Goal: Task Accomplishment & Management: Use online tool/utility

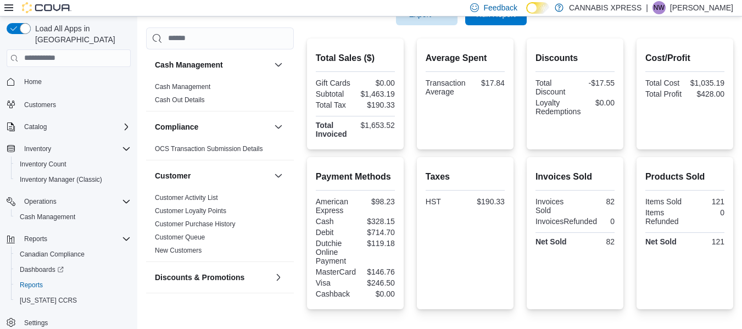
scroll to position [616, 0]
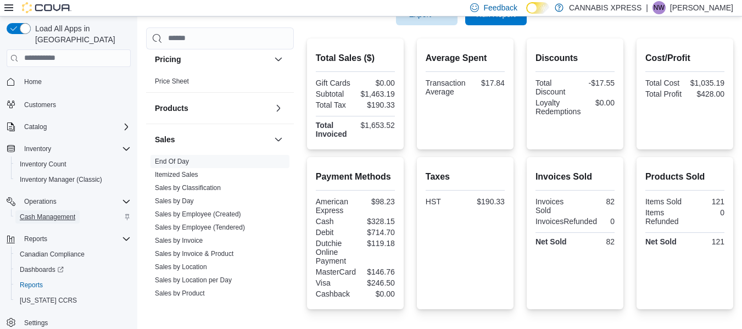
click at [48, 212] on span "Cash Management" at bounding box center [47, 216] width 55 height 9
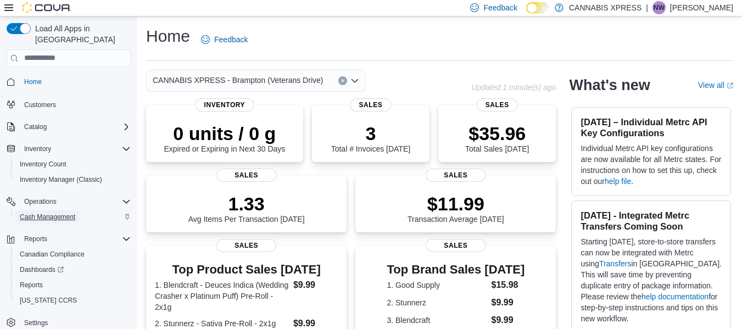
click at [52, 212] on span "Cash Management" at bounding box center [47, 216] width 55 height 9
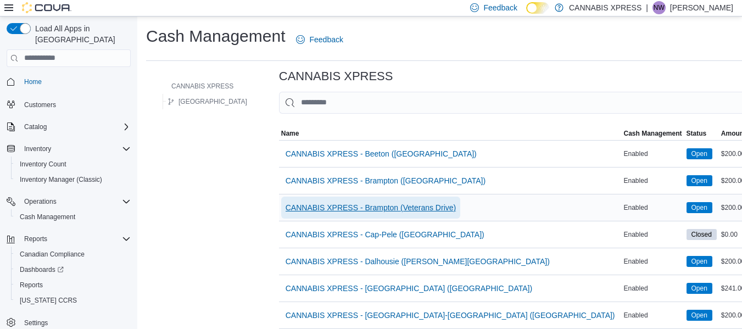
click at [425, 207] on span "CANNABIS XPRESS - Brampton (Veterans Drive)" at bounding box center [370, 207] width 170 height 11
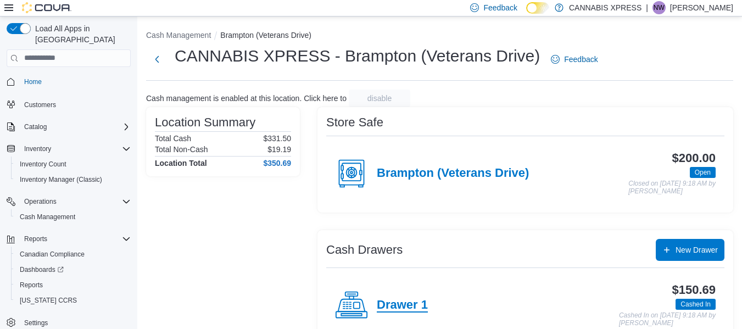
click at [411, 305] on h4 "Drawer 1" at bounding box center [402, 305] width 51 height 14
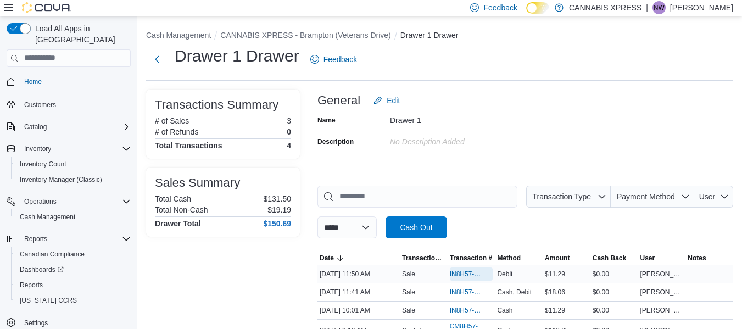
click at [463, 275] on span "IN8H57-726790" at bounding box center [466, 274] width 32 height 9
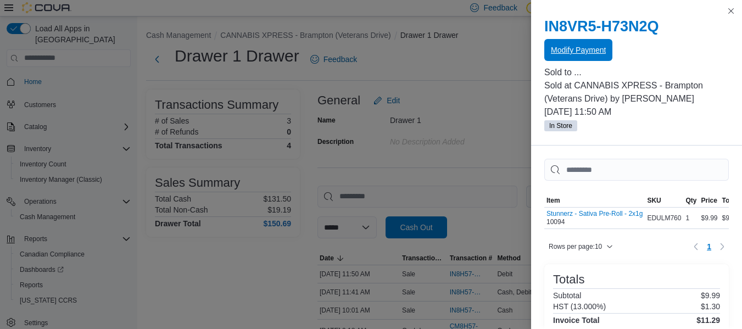
click at [587, 52] on span "Modify Payment" at bounding box center [578, 49] width 55 height 11
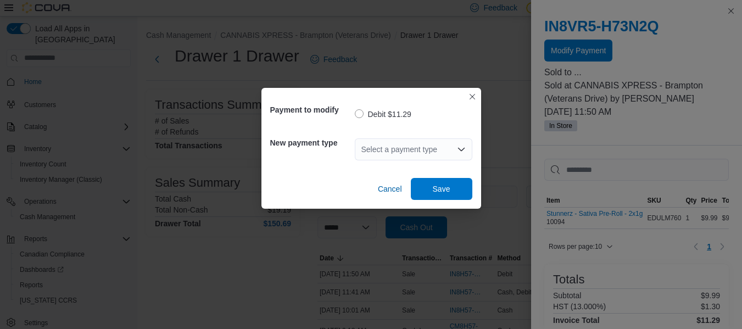
click at [453, 151] on div "Select a payment type" at bounding box center [413, 149] width 117 height 22
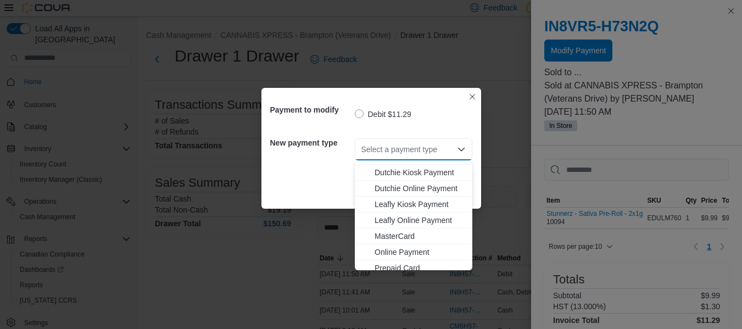
scroll to position [81, 0]
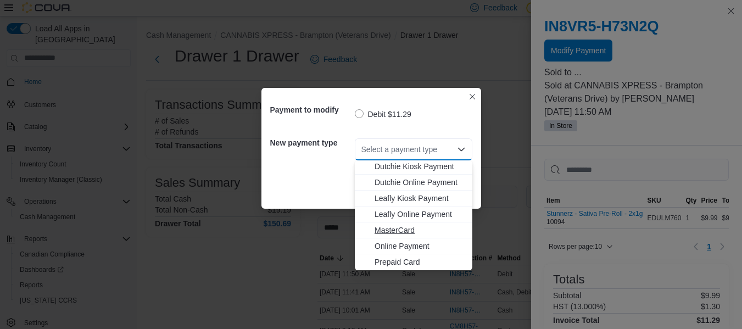
click at [427, 225] on span "MasterCard" at bounding box center [419, 230] width 91 height 11
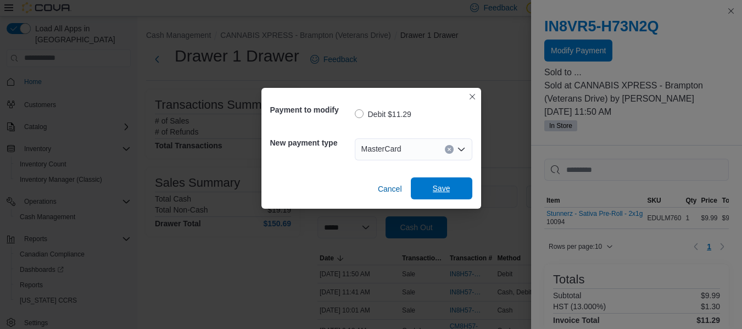
click at [450, 190] on span "Save" at bounding box center [442, 188] width 18 height 11
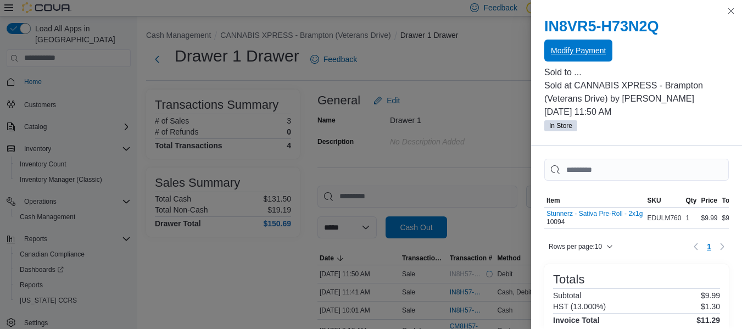
scroll to position [0, 0]
click at [544, 40] on button "Modify Payment" at bounding box center [578, 51] width 68 height 22
